Goal: Transaction & Acquisition: Purchase product/service

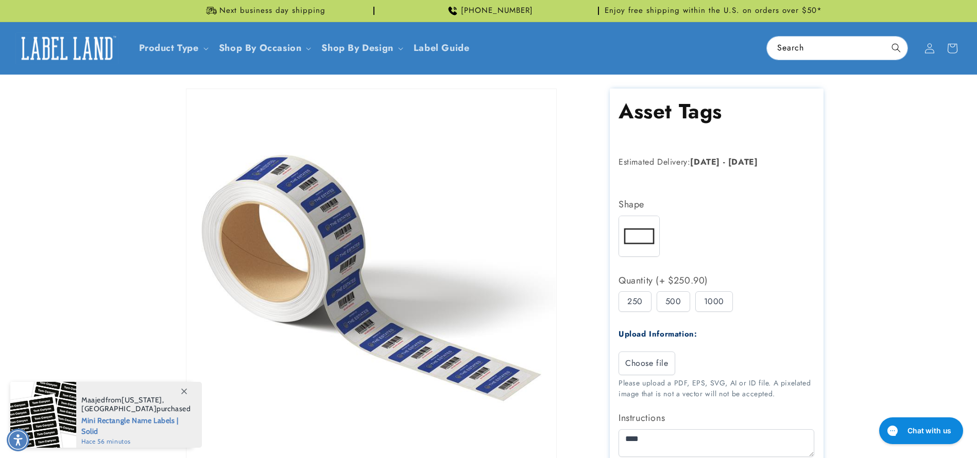
drag, startPoint x: 623, startPoint y: 114, endPoint x: 751, endPoint y: 216, distance: 163.5
click at [751, 216] on section "Asset Tags Asset Tags Estimated Delivery: Oct 02 - Oct 08 Regular price Regular…" at bounding box center [717, 340] width 214 height 503
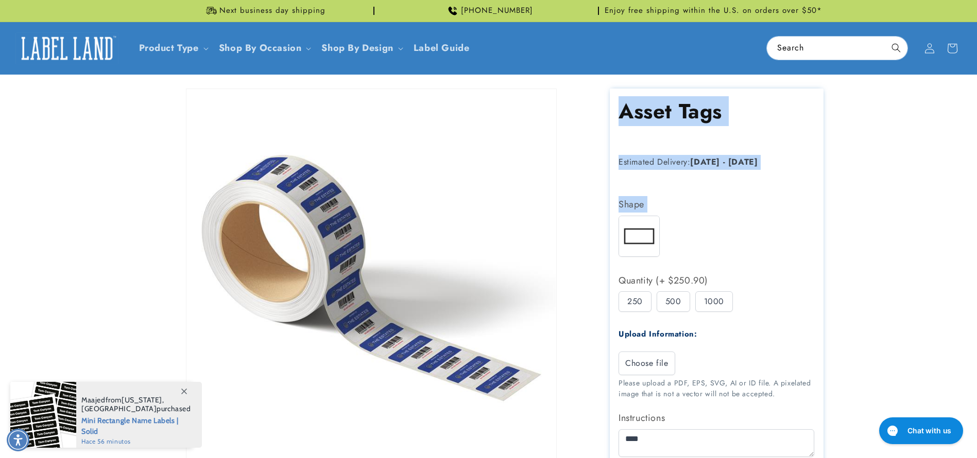
click at [627, 118] on h1 "Asset Tags" at bounding box center [717, 111] width 196 height 27
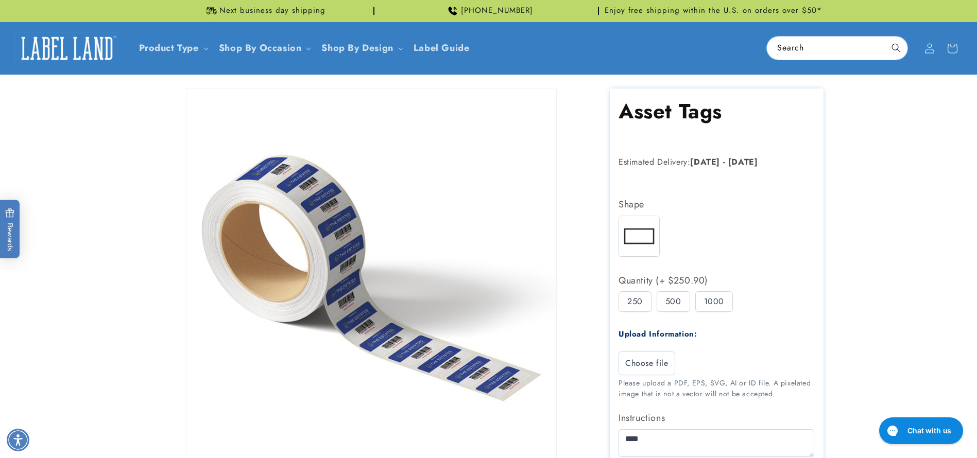
drag, startPoint x: 620, startPoint y: 165, endPoint x: 602, endPoint y: 134, distance: 35.1
click at [602, 134] on div "Asset Tags Asset Tags Estimated Delivery: Oct 02 - Oct 08 Regular price Regular…" at bounding box center [706, 453] width 234 height 728
click at [687, 123] on h1 "Asset Tags" at bounding box center [717, 111] width 196 height 27
